Goal: Contribute content: Add original content to the website for others to see

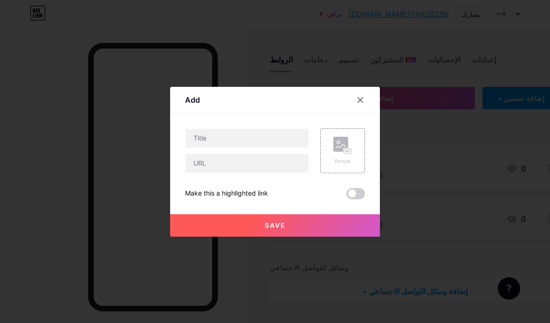
scroll to position [38, 0]
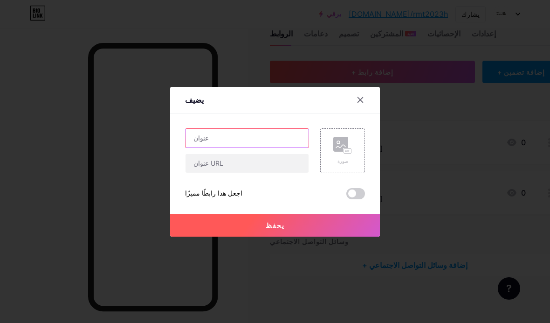
click at [257, 147] on input "text" at bounding box center [247, 138] width 123 height 19
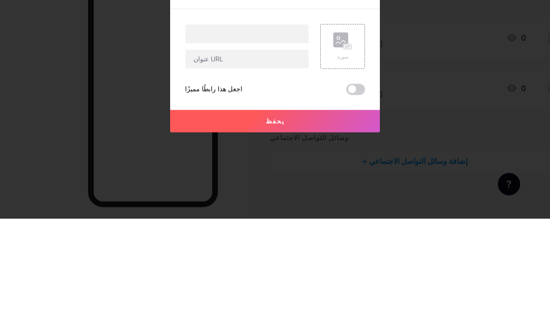
click at [279, 154] on input "text" at bounding box center [247, 163] width 123 height 19
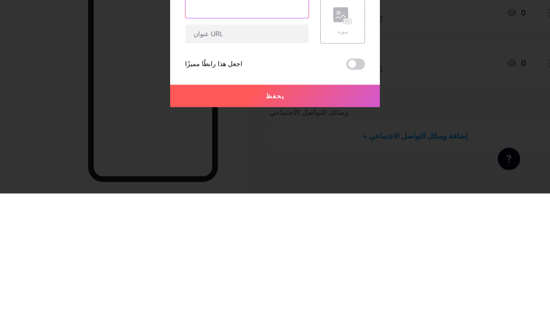
click at [276, 129] on input "text" at bounding box center [247, 138] width 123 height 19
type input "blwrh2023 | مكاننا"
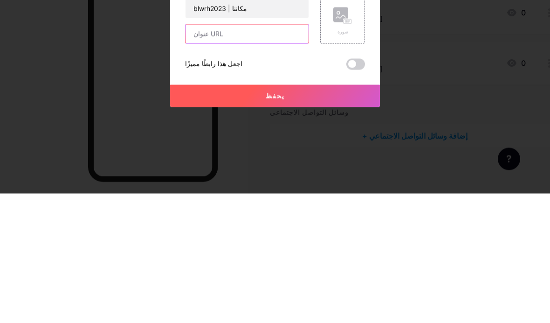
click at [264, 154] on input "text" at bounding box center [247, 163] width 123 height 19
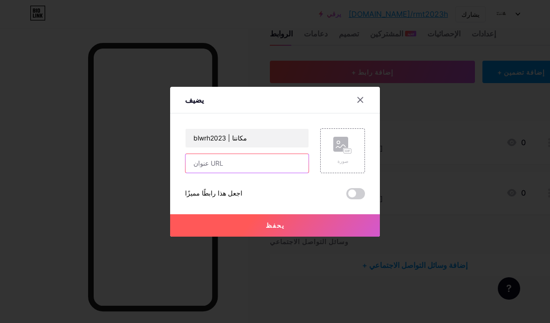
click at [265, 173] on input "text" at bounding box center [247, 163] width 123 height 19
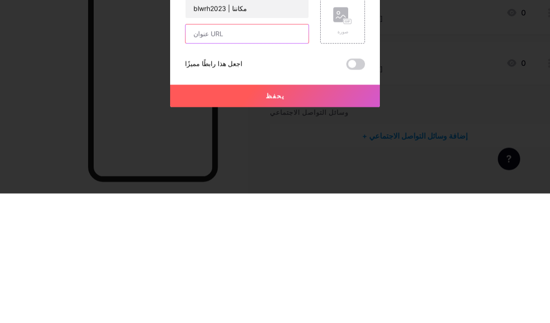
click at [217, 154] on input "text" at bounding box center [247, 163] width 123 height 19
paste input "[URL][DOMAIN_NAME]"
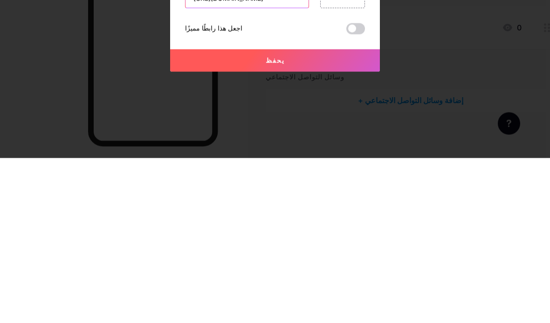
scroll to position [38, 14]
type input "[URL][DOMAIN_NAME]"
click at [285, 214] on button "يحفظ" at bounding box center [275, 225] width 210 height 22
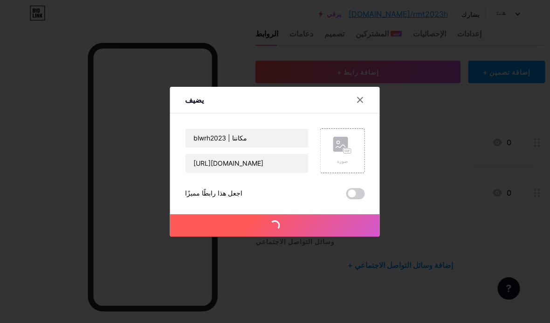
scroll to position [38, 14]
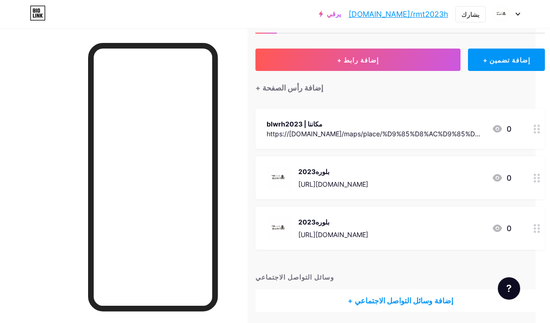
click at [437, 130] on font "https://[DOMAIN_NAME]/maps/place/%D9%85%D8%AC%D9%85%D8%B9+%D8%B3%D9%86%D8%A7+%D…" at bounding box center [376, 188] width 218 height 116
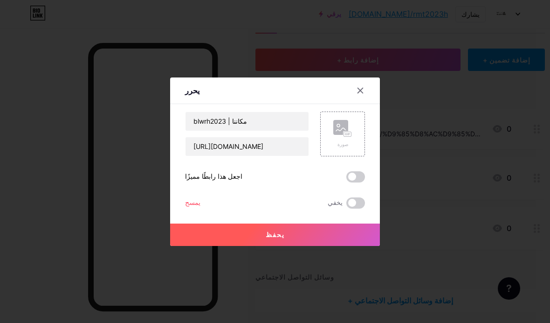
click at [446, 215] on div at bounding box center [275, 161] width 550 height 323
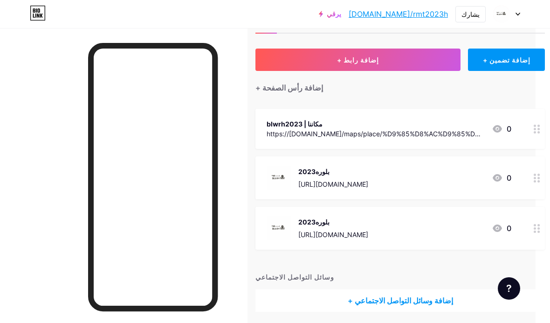
click at [468, 116] on div "blwrh2023 | مكاننا https://[DOMAIN_NAME]/maps/place/%D9%85%D8%AC%D9%85%D8%B9+%D…" at bounding box center [401, 129] width 290 height 40
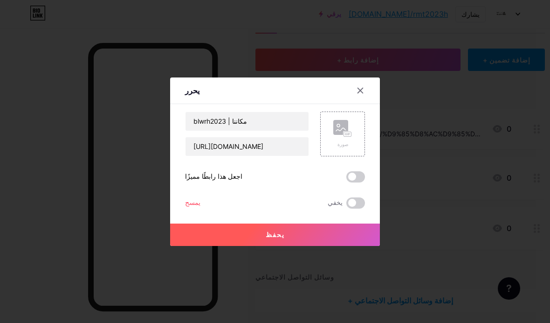
click at [341, 148] on div "صورة" at bounding box center [342, 134] width 19 height 28
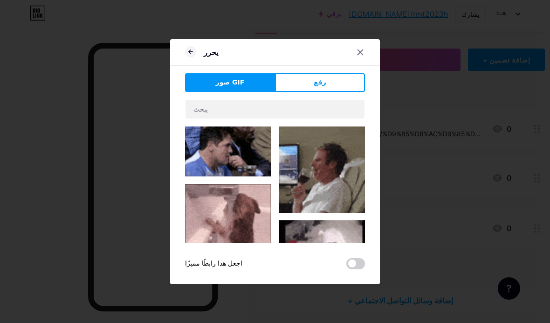
click at [344, 92] on button "رفع" at bounding box center [320, 82] width 90 height 19
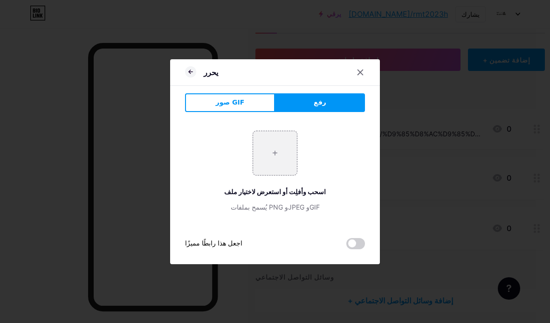
click at [247, 112] on button "صور GIF" at bounding box center [230, 102] width 90 height 19
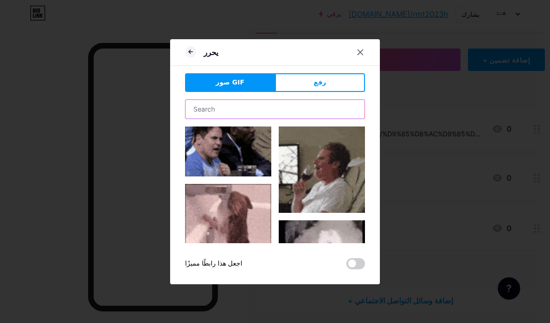
click at [330, 118] on input "text" at bounding box center [275, 109] width 179 height 19
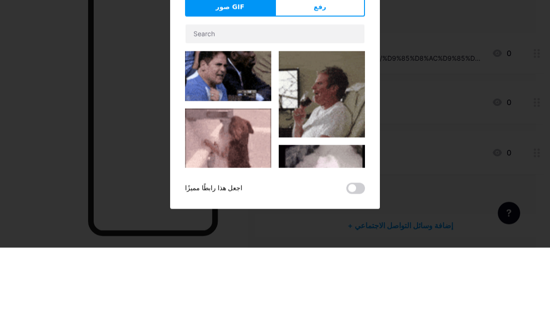
click at [320, 78] on font "رفع" at bounding box center [320, 81] width 13 height 7
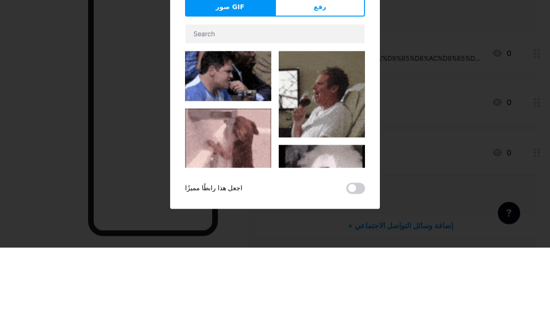
scroll to position [73, 14]
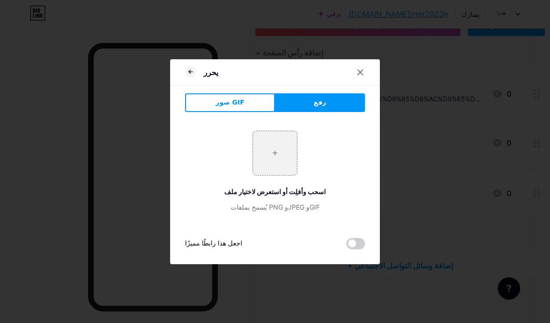
click at [285, 167] on input "file" at bounding box center [275, 153] width 44 height 44
type input "C:\fakepath\شعار بلوره .png"
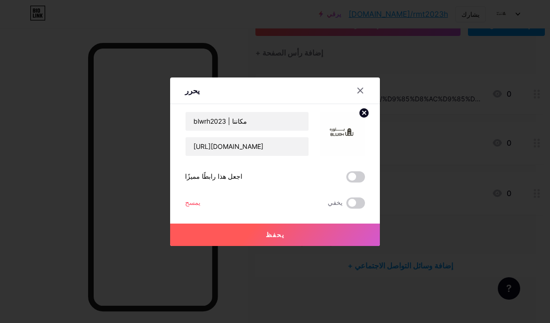
click at [344, 156] on img at bounding box center [342, 133] width 45 height 45
click at [319, 246] on button "يحفظ" at bounding box center [275, 234] width 210 height 22
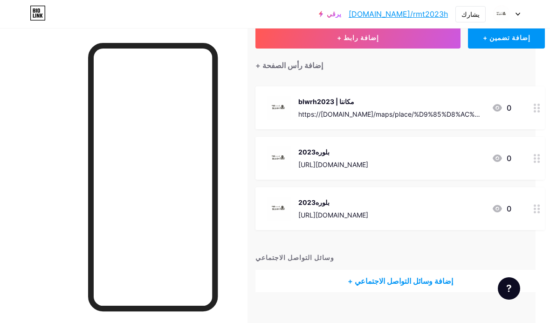
scroll to position [49, 14]
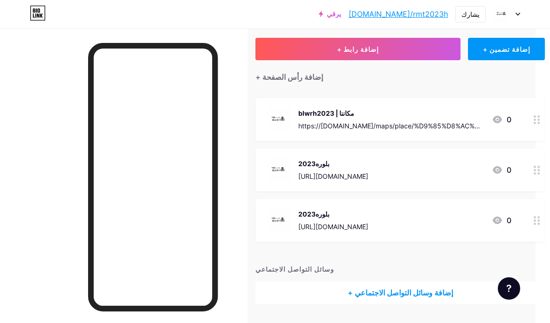
click at [382, 49] on button "+ إضافة رابط" at bounding box center [358, 49] width 205 height 22
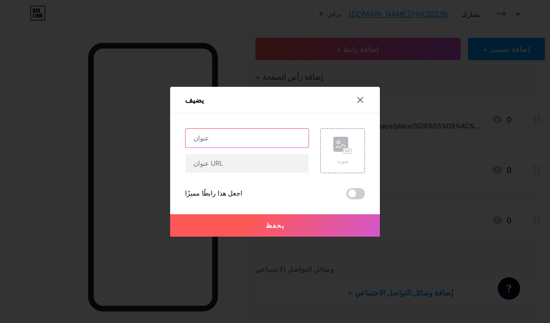
click at [281, 147] on input "text" at bounding box center [247, 138] width 123 height 19
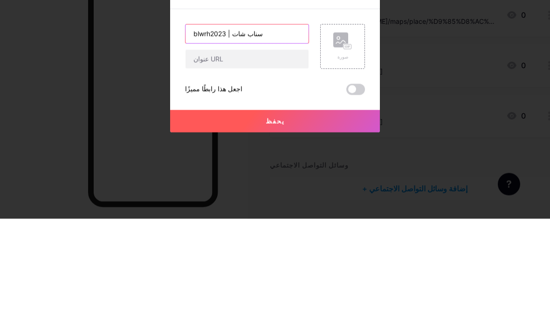
type input "blwrh2023 | سناب شات"
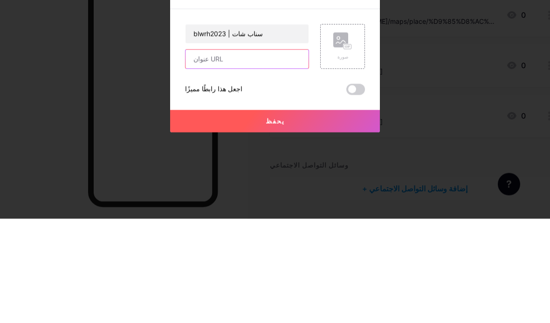
click at [277, 154] on input "text" at bounding box center [247, 163] width 123 height 19
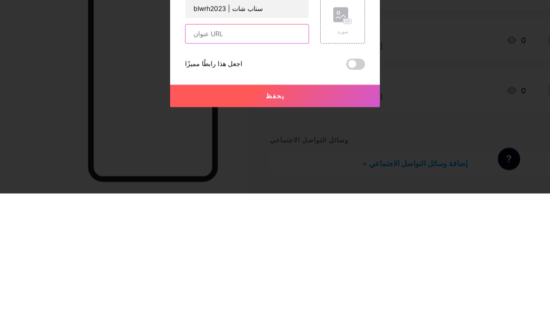
scroll to position [76, 0]
click at [219, 154] on input "text" at bounding box center [247, 163] width 123 height 19
paste input "cilensereema"
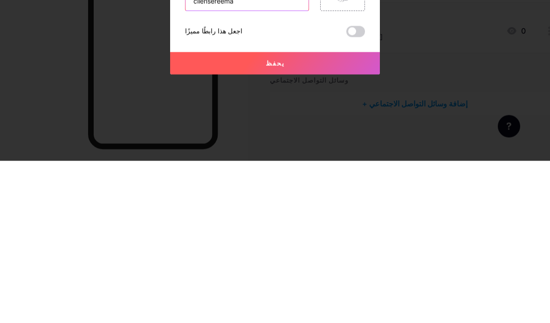
type input "cilensereema"
click at [271, 221] on font "يحفظ" at bounding box center [275, 225] width 19 height 8
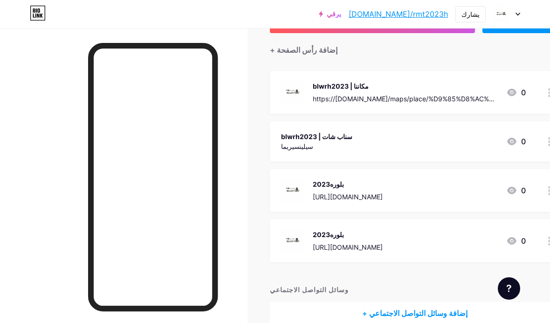
click at [397, 143] on div "blwrh2023 | سناب شات سيلينسيريما 0" at bounding box center [403, 141] width 245 height 21
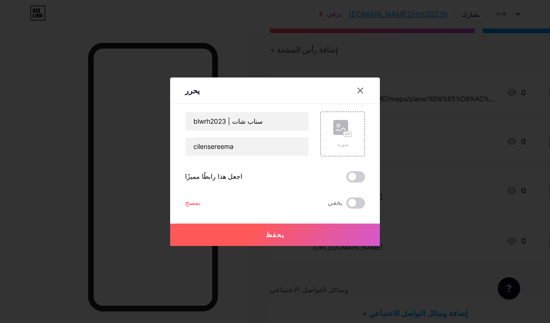
click at [469, 169] on div at bounding box center [275, 161] width 550 height 323
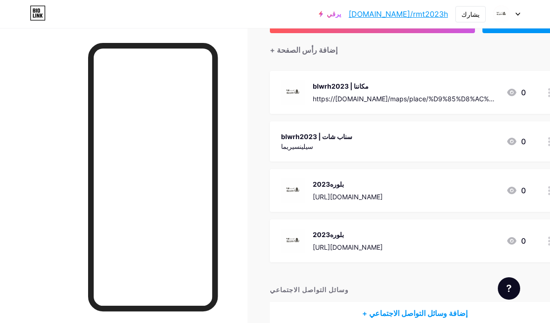
click at [377, 148] on div "blwrh2023 | سناب شات سيلينسيريما 0" at bounding box center [403, 141] width 245 height 21
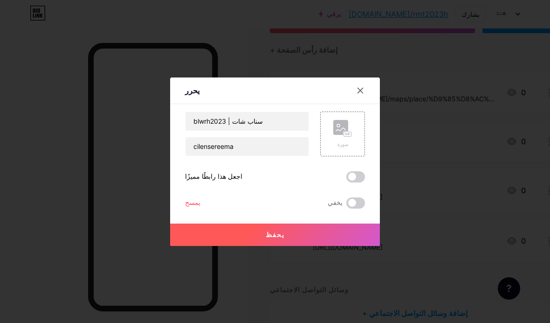
click at [341, 148] on div "صورة" at bounding box center [342, 134] width 19 height 28
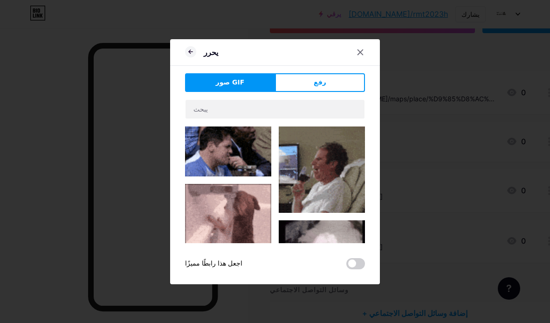
click at [348, 92] on button "رفع" at bounding box center [320, 82] width 90 height 19
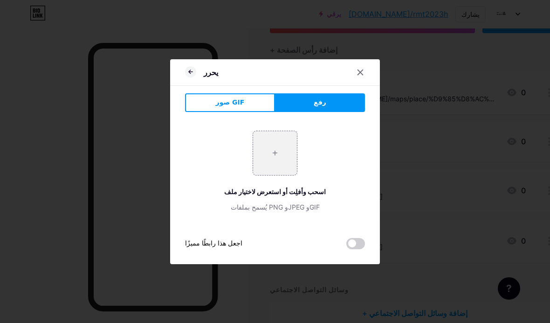
click at [278, 175] on input "file" at bounding box center [275, 153] width 44 height 44
type input "C:\fakepath\شعار بلوره .png"
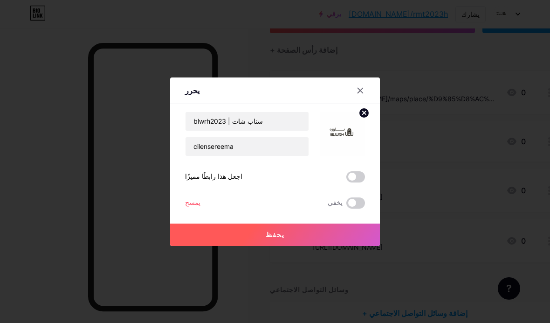
click at [310, 246] on button "يحفظ" at bounding box center [275, 234] width 210 height 22
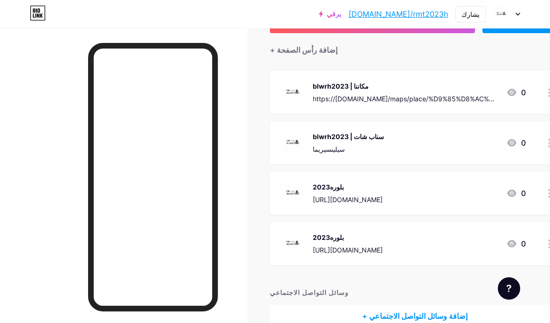
scroll to position [0, 0]
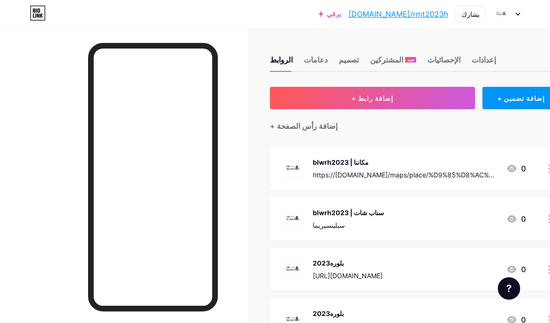
click at [366, 215] on font "blwrh2023 | سناب شات" at bounding box center [348, 212] width 71 height 8
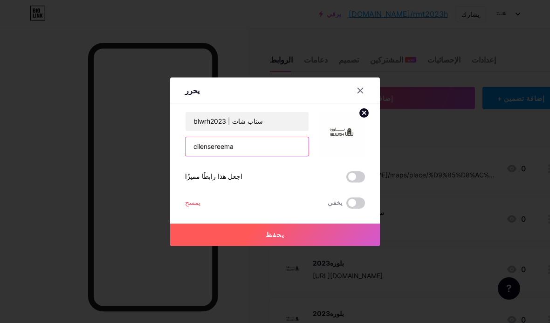
click at [273, 156] on input "cilensereema" at bounding box center [247, 146] width 123 height 19
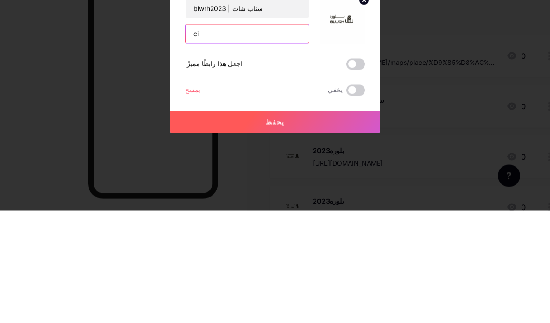
type input "c"
click at [264, 137] on input "text" at bounding box center [247, 146] width 123 height 19
paste input "[URL][DOMAIN_NAME]"
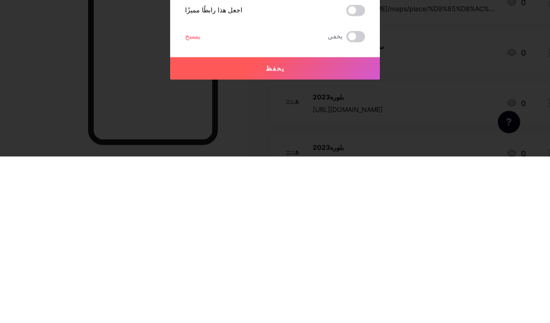
type input "[URL][DOMAIN_NAME]"
click at [303, 223] on button "يحفظ" at bounding box center [275, 234] width 210 height 22
